Goal: Download file/media

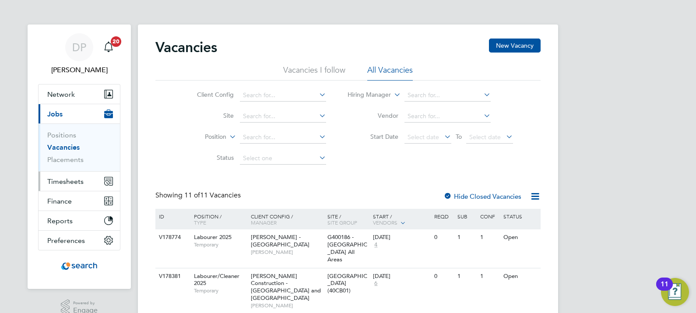
click at [73, 183] on span "Timesheets" at bounding box center [65, 181] width 36 height 8
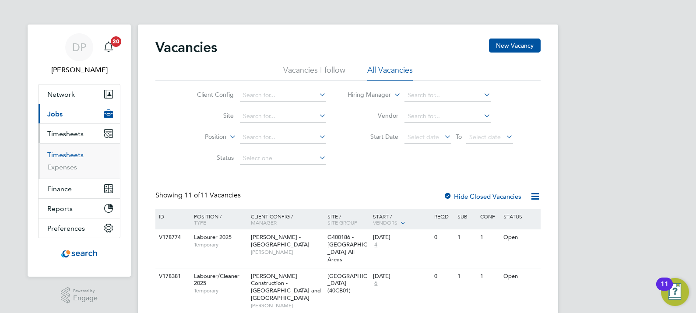
click at [74, 154] on link "Timesheets" at bounding box center [65, 155] width 36 height 8
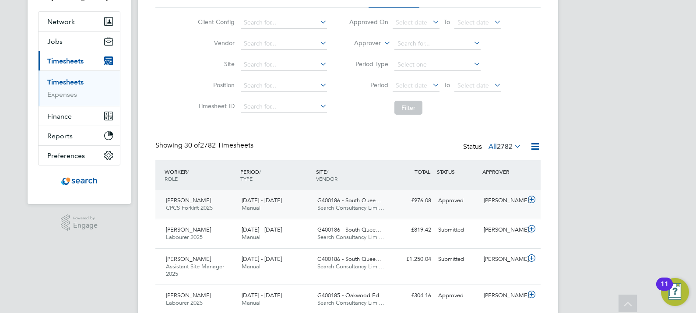
click at [381, 207] on span "Search Consultancy Limi…" at bounding box center [350, 207] width 67 height 7
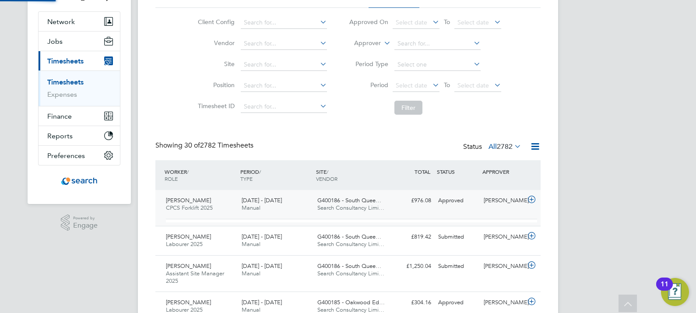
scroll to position [15, 85]
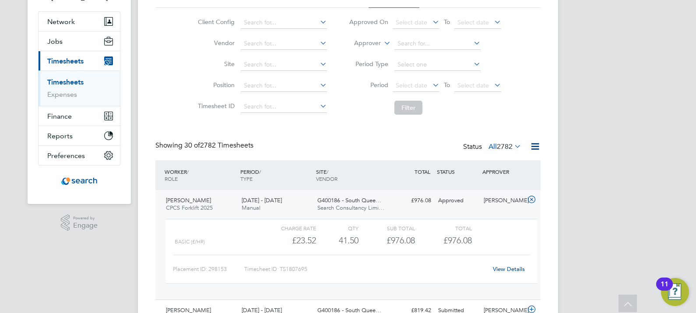
click at [505, 266] on link "View Details" at bounding box center [509, 268] width 32 height 7
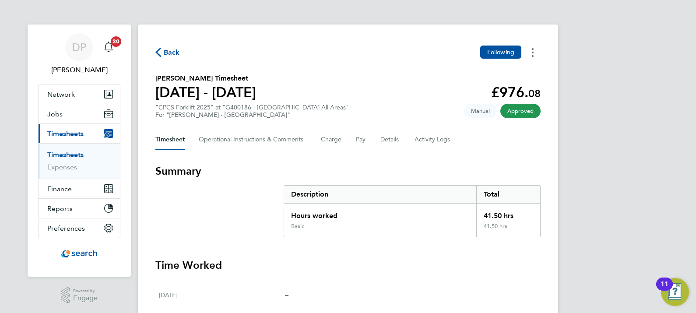
click at [532, 53] on icon "Timesheets Menu" at bounding box center [533, 52] width 2 height 9
click at [488, 73] on link "Download timesheet" at bounding box center [487, 72] width 105 height 18
click at [530, 49] on button "Timesheets Menu" at bounding box center [533, 53] width 16 height 14
click at [485, 69] on link "Download timesheet" at bounding box center [487, 72] width 105 height 18
click at [67, 130] on span "Timesheets" at bounding box center [65, 134] width 36 height 8
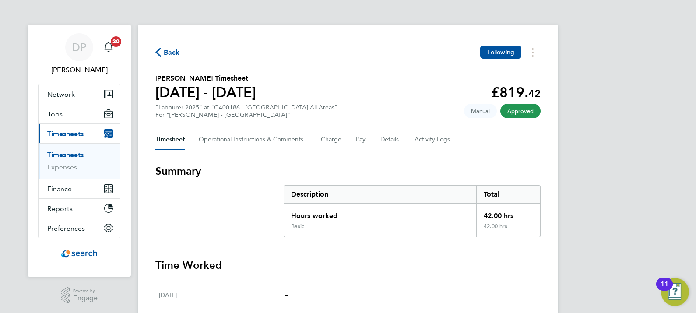
click at [72, 155] on link "Timesheets" at bounding box center [65, 155] width 36 height 8
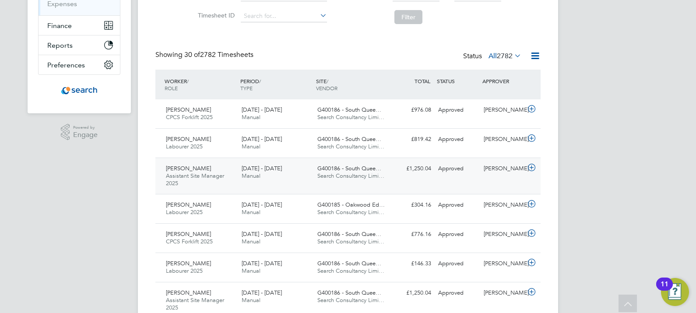
click at [347, 174] on span "Search Consultancy Limi…" at bounding box center [350, 175] width 67 height 7
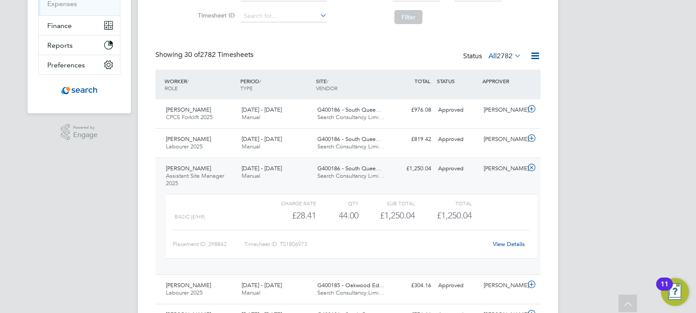
click at [513, 242] on link "View Details" at bounding box center [509, 243] width 32 height 7
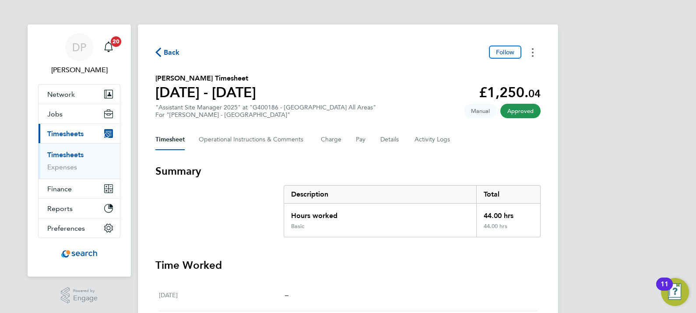
click at [533, 46] on button "Timesheets Menu" at bounding box center [533, 53] width 16 height 14
click at [491, 69] on link "Download timesheet" at bounding box center [487, 72] width 105 height 18
